Goal: Entertainment & Leisure: Browse casually

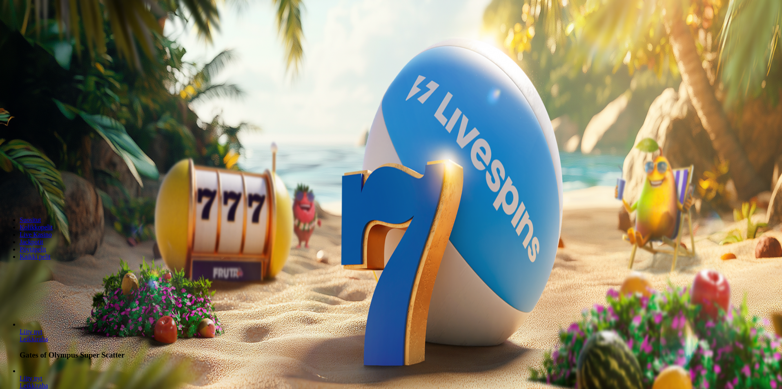
click at [63, 34] on button "Kirjaudu" at bounding box center [56, 29] width 27 height 9
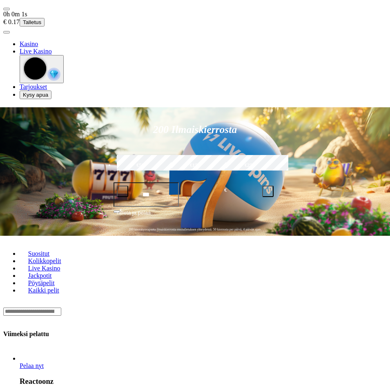
click at [7, 9] on span "menu icon" at bounding box center [7, 9] width 0 height 0
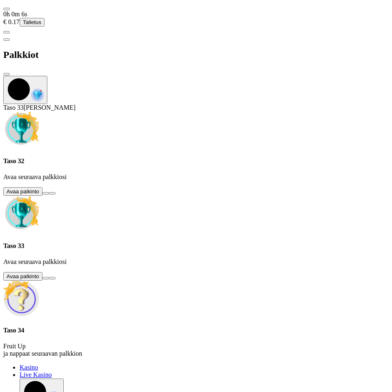
click at [49, 192] on button at bounding box center [45, 193] width 7 height 2
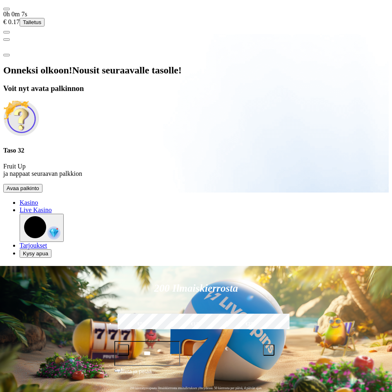
click at [39, 191] on span "Avaa palkinto" at bounding box center [23, 188] width 33 height 6
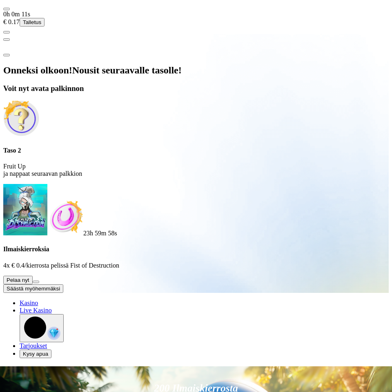
click at [60, 286] on span "Säästä myöhemmäksi" at bounding box center [33, 289] width 53 height 6
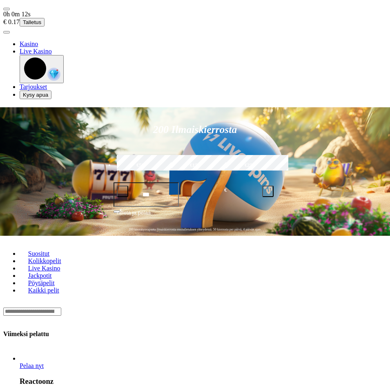
click at [15, 3] on nav "0h 0m 12s € 0.17 Talletus" at bounding box center [194, 18] width 383 height 31
click at [7, 9] on span "menu icon" at bounding box center [7, 9] width 0 height 0
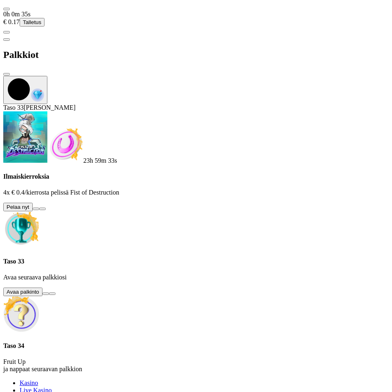
click at [49, 293] on button at bounding box center [45, 294] width 7 height 2
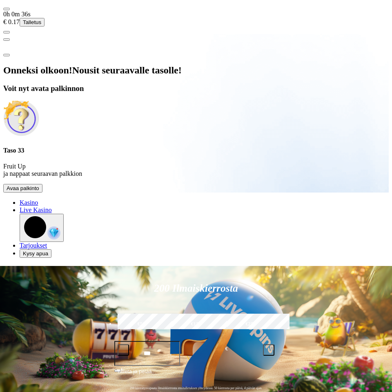
click at [42, 193] on button "Avaa palkinto" at bounding box center [22, 188] width 39 height 9
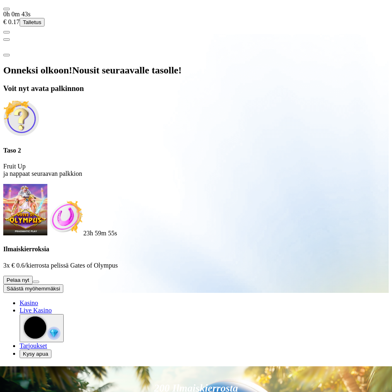
click at [39, 281] on button at bounding box center [36, 282] width 7 height 2
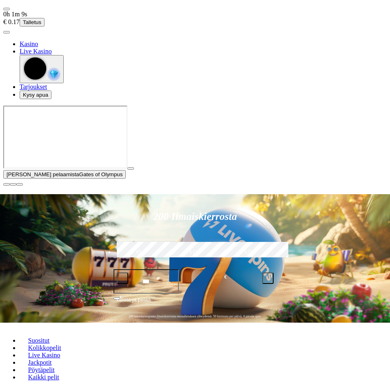
click at [7, 185] on span "close icon" at bounding box center [7, 185] width 0 height 0
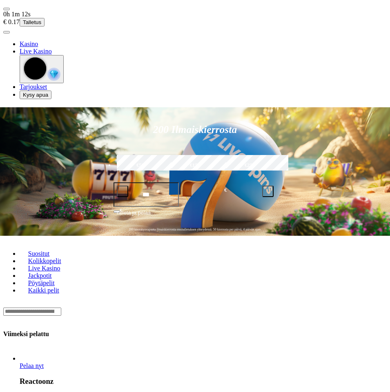
click at [150, 307] on div "Lobby" at bounding box center [194, 311] width 383 height 9
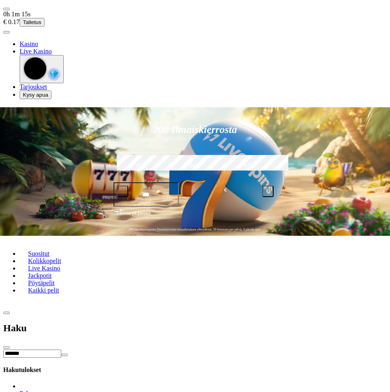
type input "*******"
click at [44, 389] on span "Pelaa nyt" at bounding box center [32, 393] width 24 height 7
